Goal: Task Accomplishment & Management: Use online tool/utility

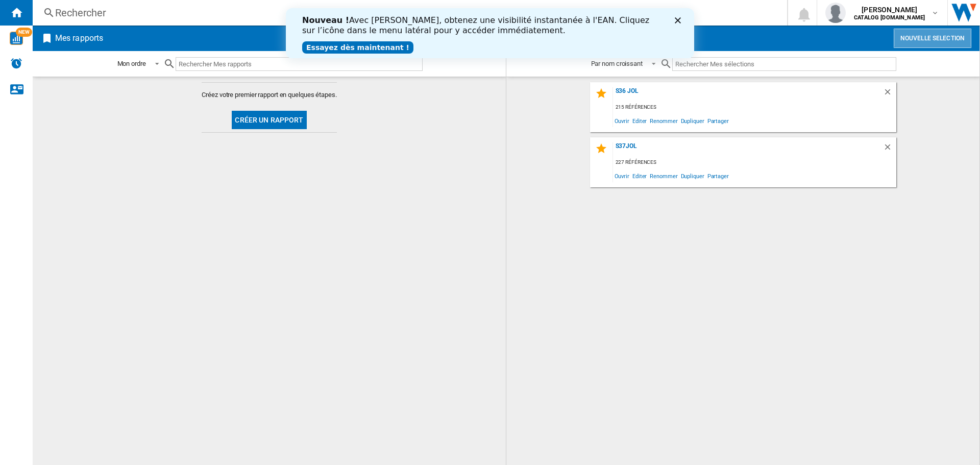
click at [918, 37] on button "Nouvelle selection" at bounding box center [933, 38] width 78 height 19
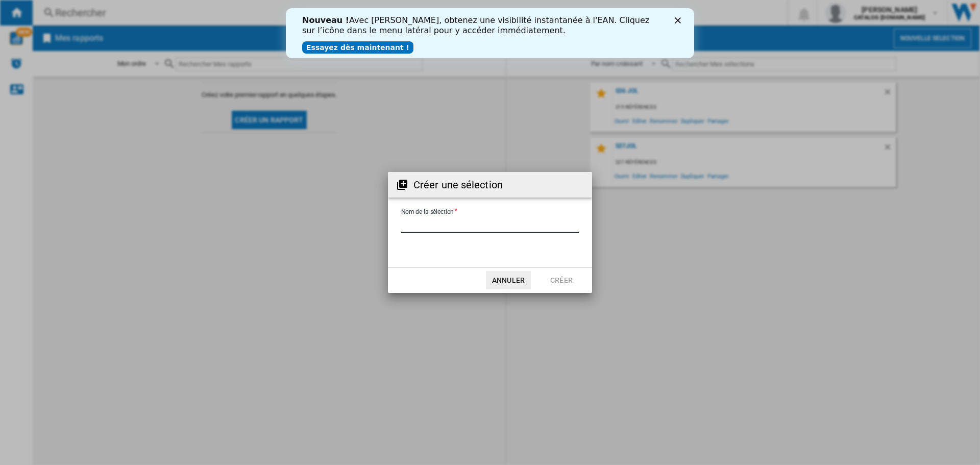
click at [437, 219] on input "Nom de la sélection" at bounding box center [490, 224] width 178 height 15
type input "***"
click at [563, 274] on button "Créer" at bounding box center [561, 280] width 45 height 18
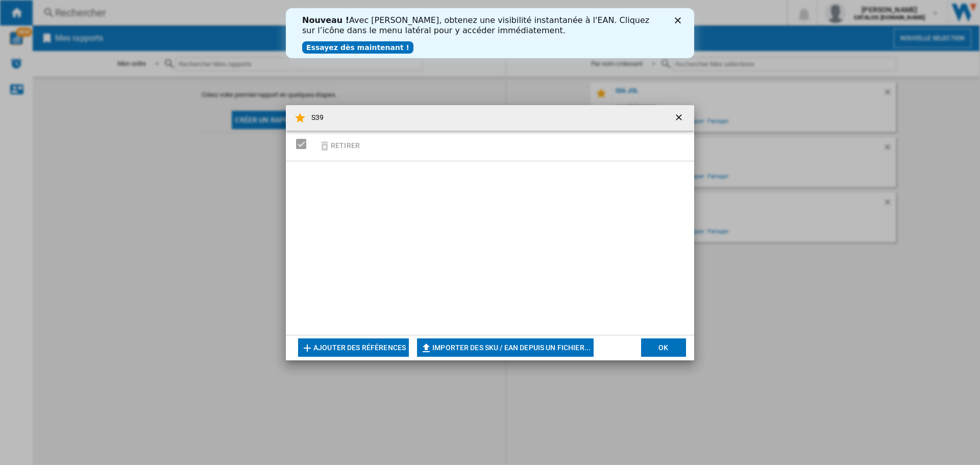
click at [533, 346] on button "Importer des SKU / EAN depuis un fichier..." at bounding box center [505, 347] width 177 height 18
type input "**********"
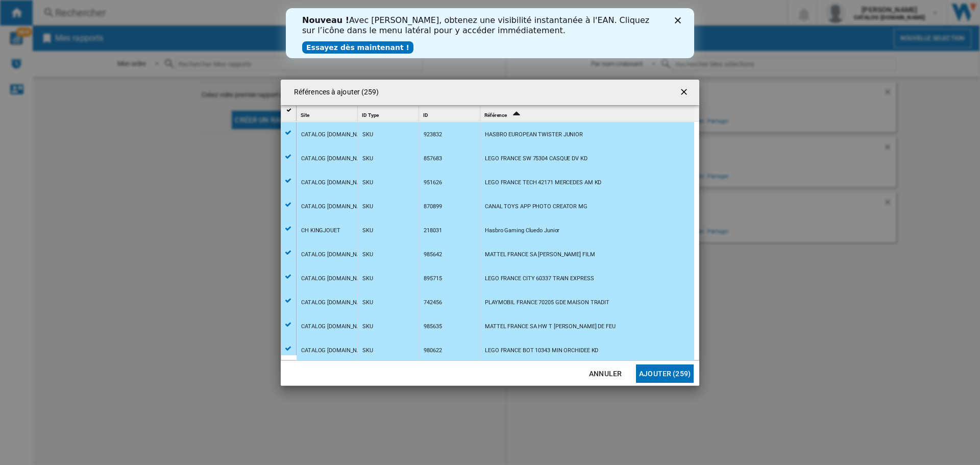
click at [662, 375] on button "Ajouter (259)" at bounding box center [665, 373] width 58 height 18
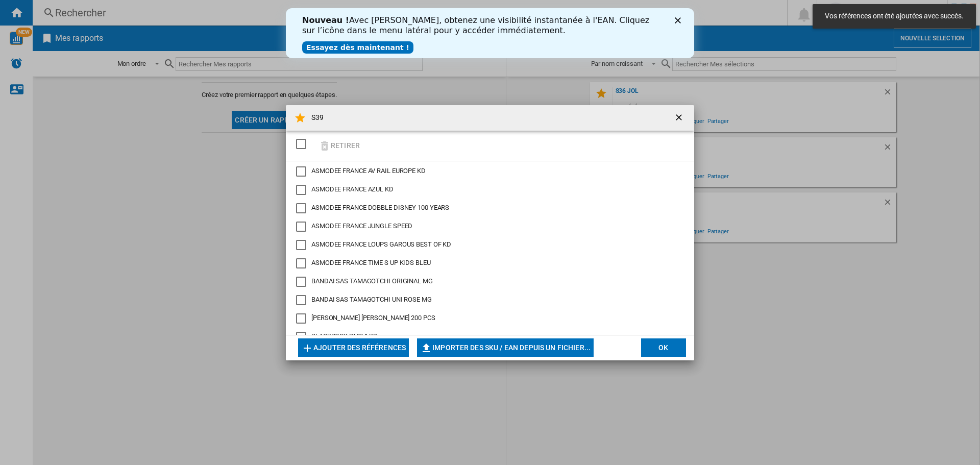
click at [664, 352] on button "OK" at bounding box center [663, 347] width 45 height 18
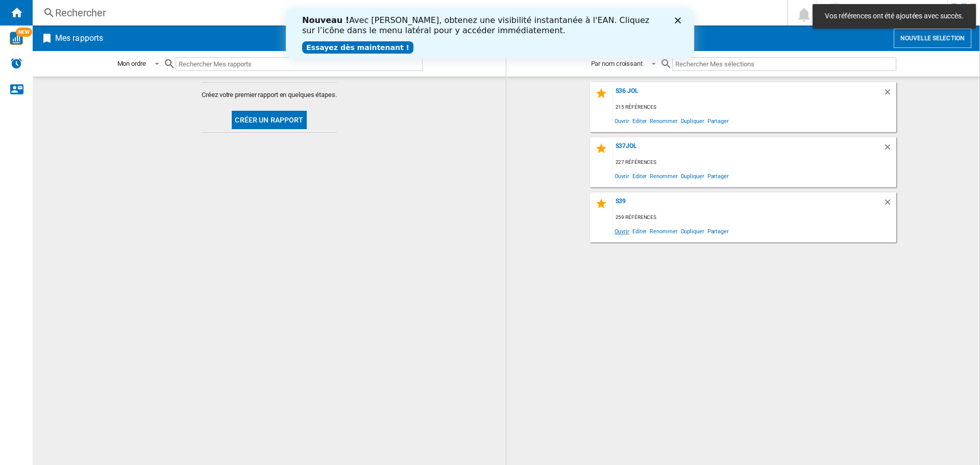
click at [620, 234] on span "Ouvrir" at bounding box center [622, 231] width 18 height 14
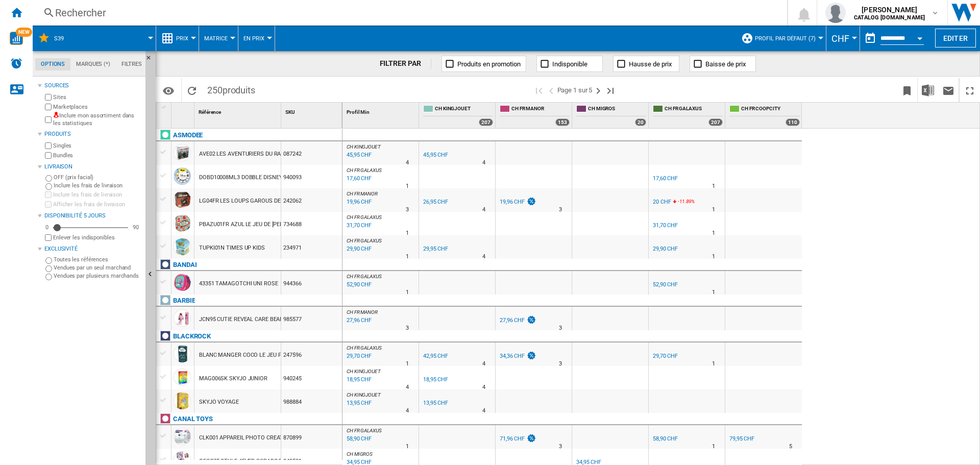
click at [799, 39] on span "Profil par défaut (7)" at bounding box center [785, 38] width 61 height 7
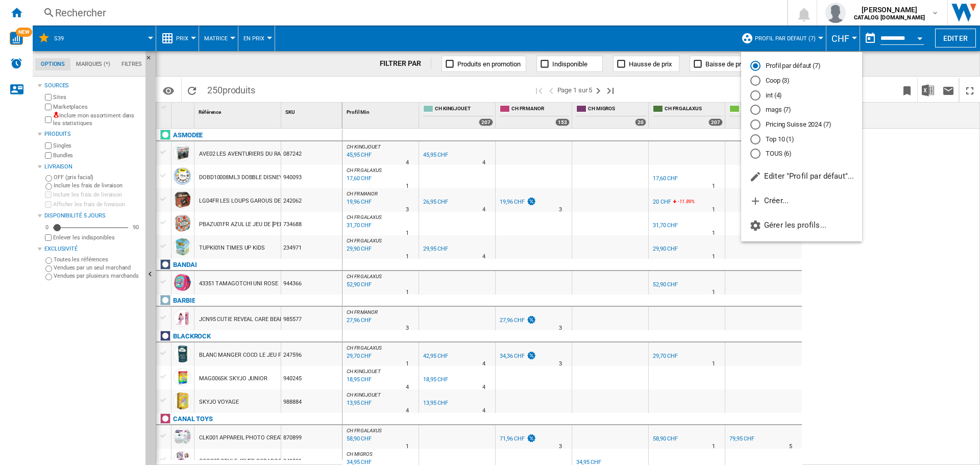
click at [762, 98] on md-radio-button "int (4)" at bounding box center [801, 95] width 103 height 10
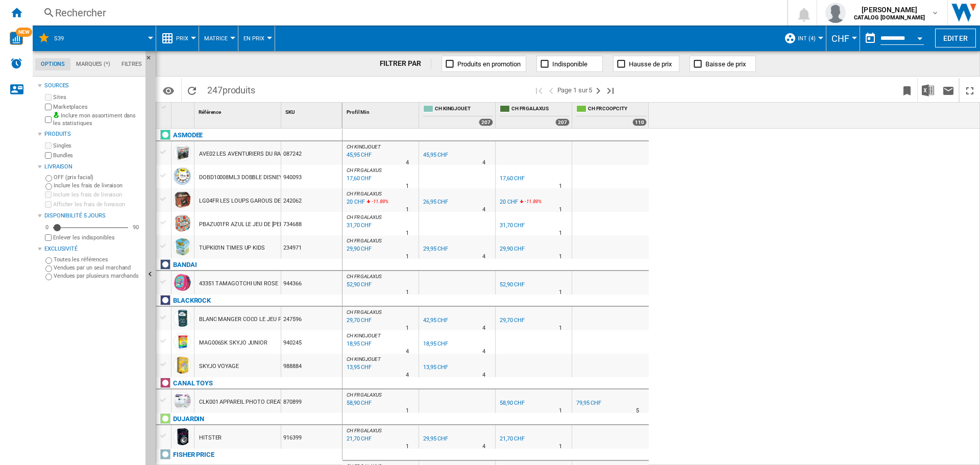
click at [70, 332] on div "Sources Sites Marketplaces Inclure mon assortiment dans les statistiques Produi…" at bounding box center [90, 272] width 104 height 386
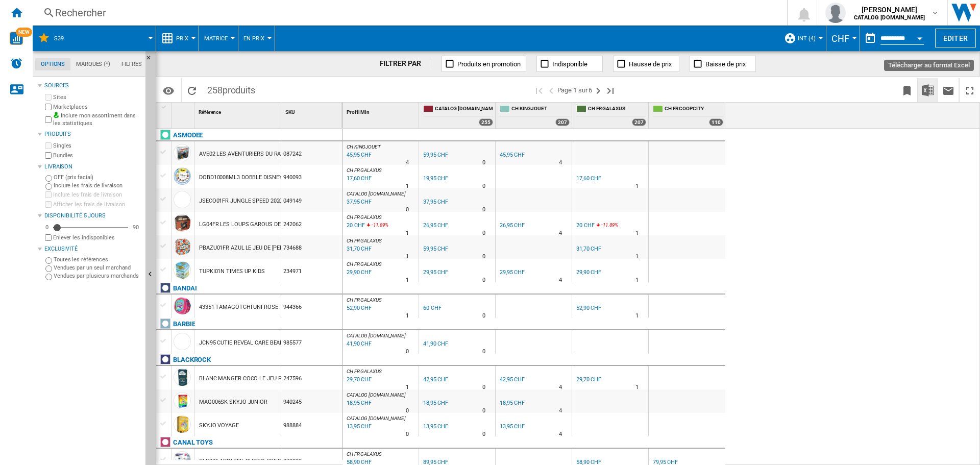
click at [927, 94] on img "Télécharger au format Excel" at bounding box center [928, 90] width 12 height 12
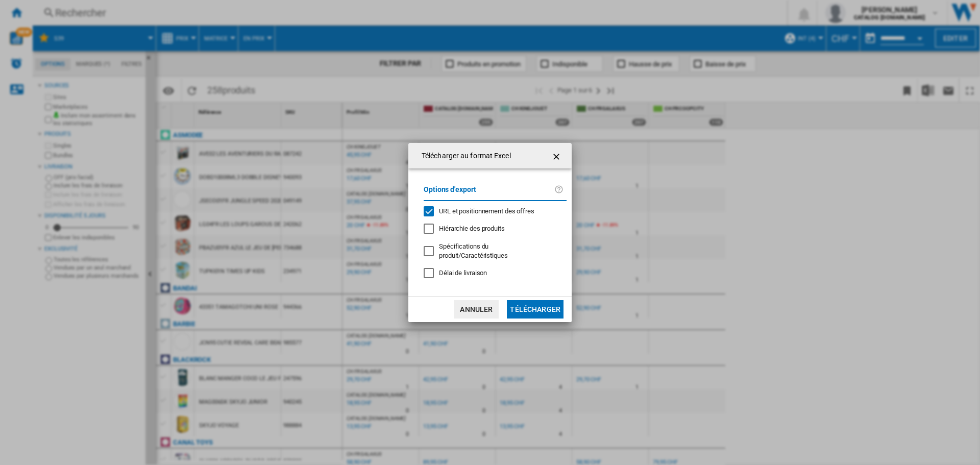
drag, startPoint x: 431, startPoint y: 215, endPoint x: 491, endPoint y: 248, distance: 68.1
click at [432, 216] on div "URL et positionnement des offres" at bounding box center [429, 211] width 10 height 10
click at [544, 308] on button "Télécharger" at bounding box center [535, 309] width 57 height 18
